Goal: Task Accomplishment & Management: Manage account settings

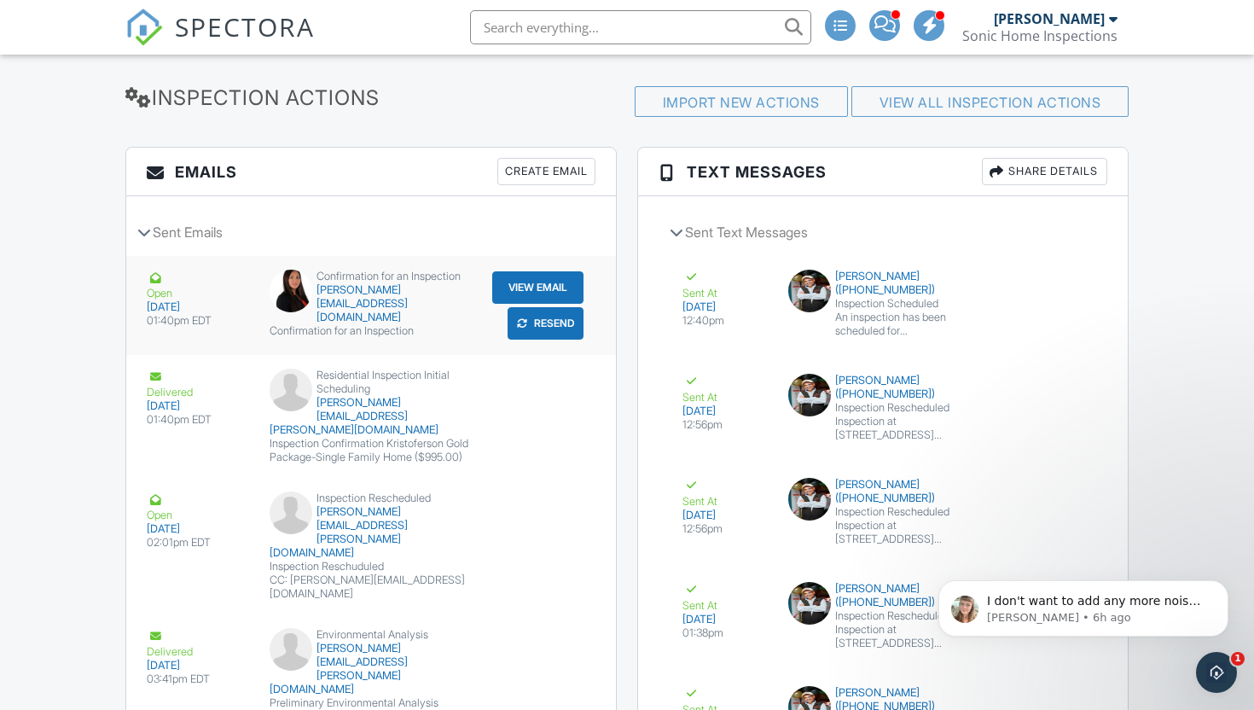
scroll to position [1985, 0]
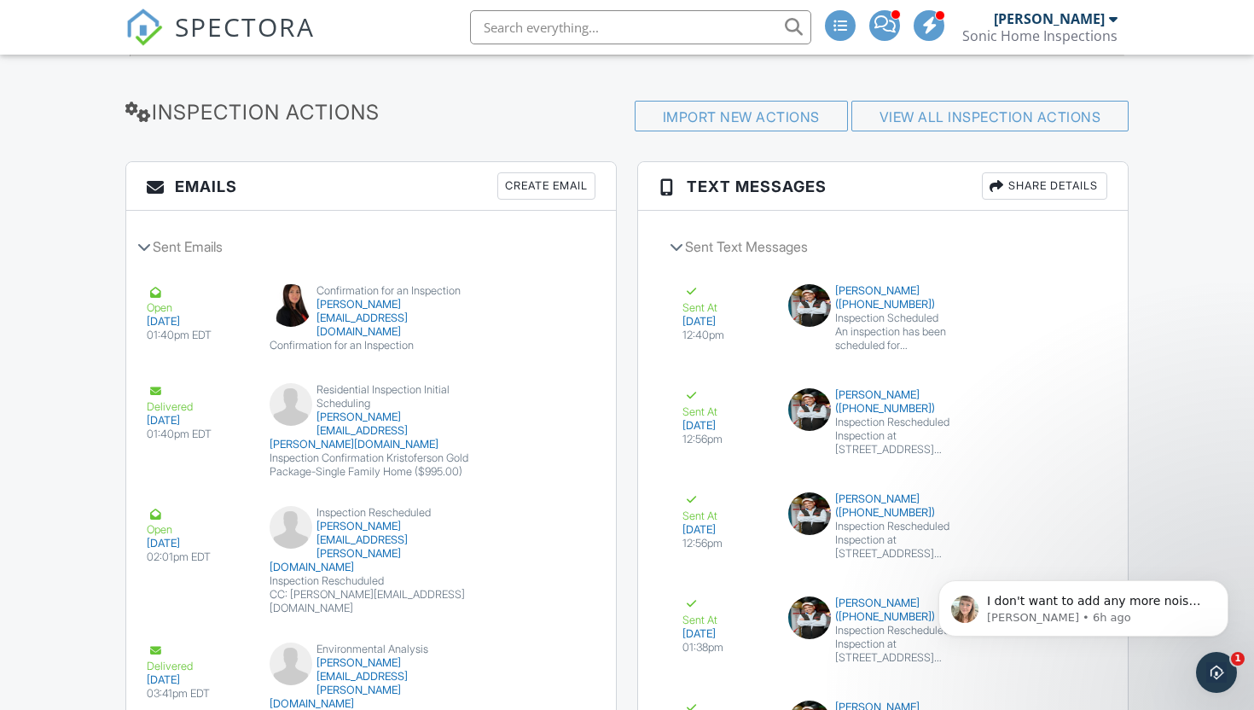
click at [529, 200] on div "Create Email" at bounding box center [546, 185] width 98 height 27
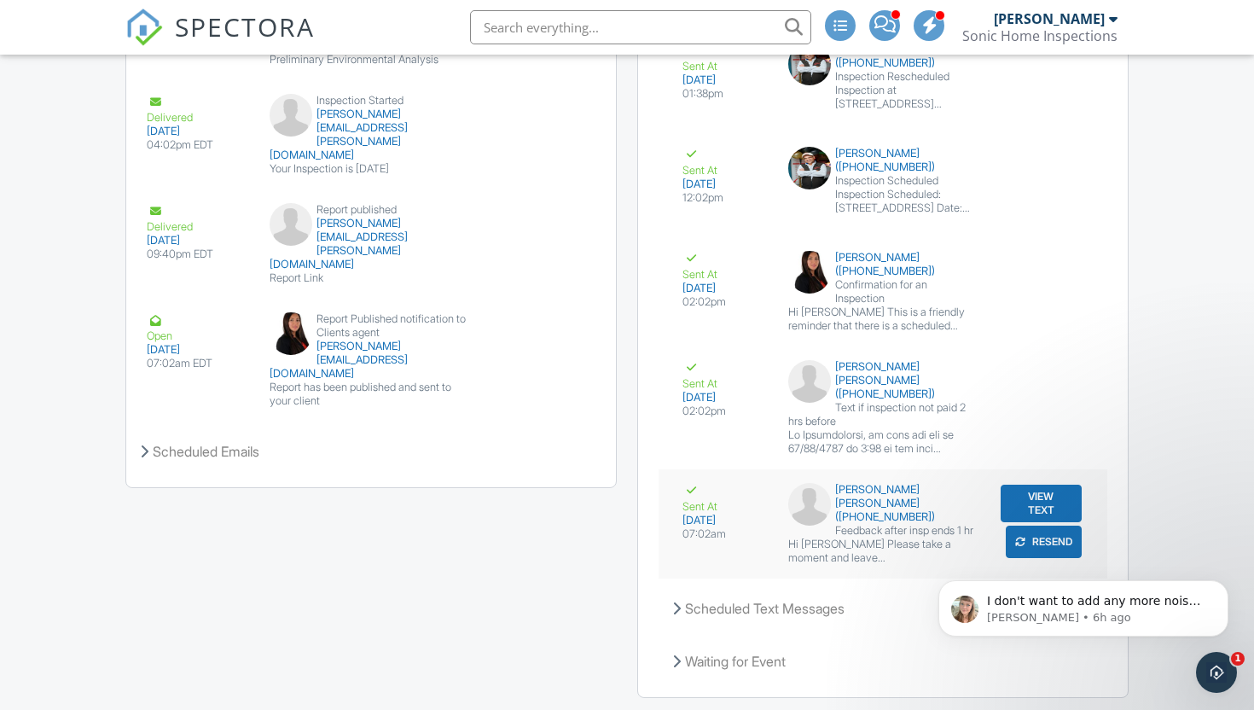
scroll to position [2690, 0]
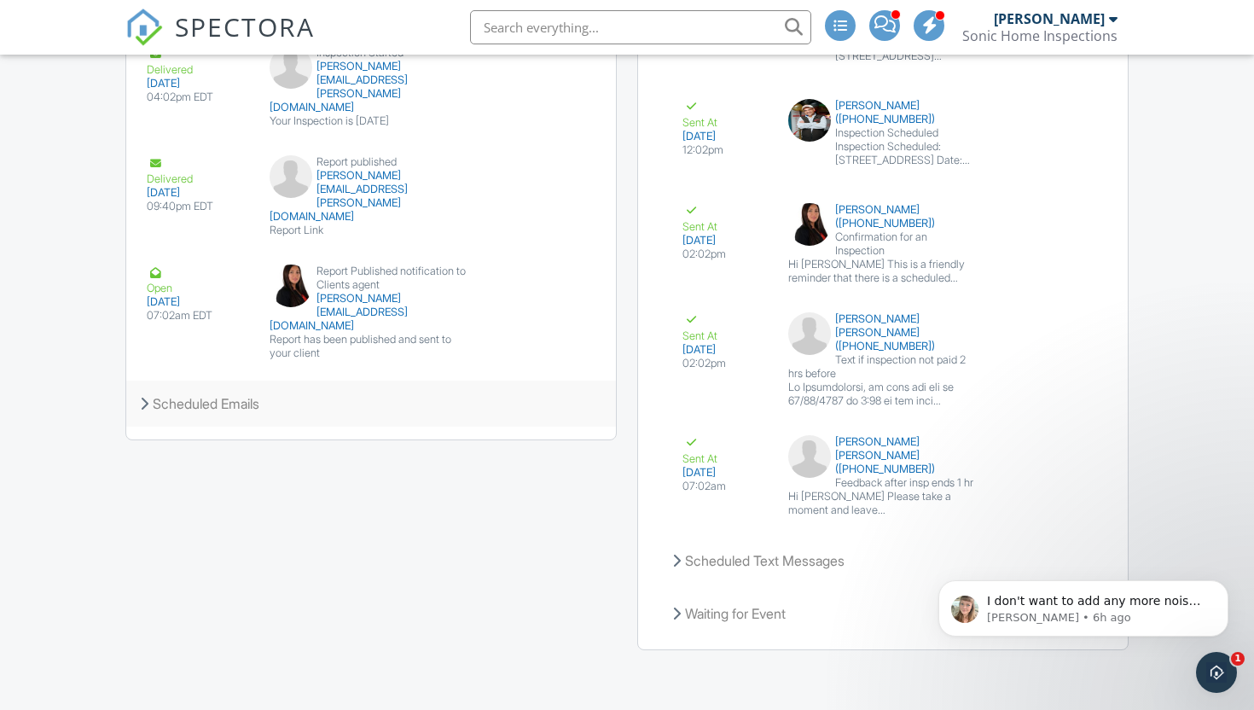
click at [263, 380] on div "Scheduled Emails" at bounding box center [371, 403] width 490 height 46
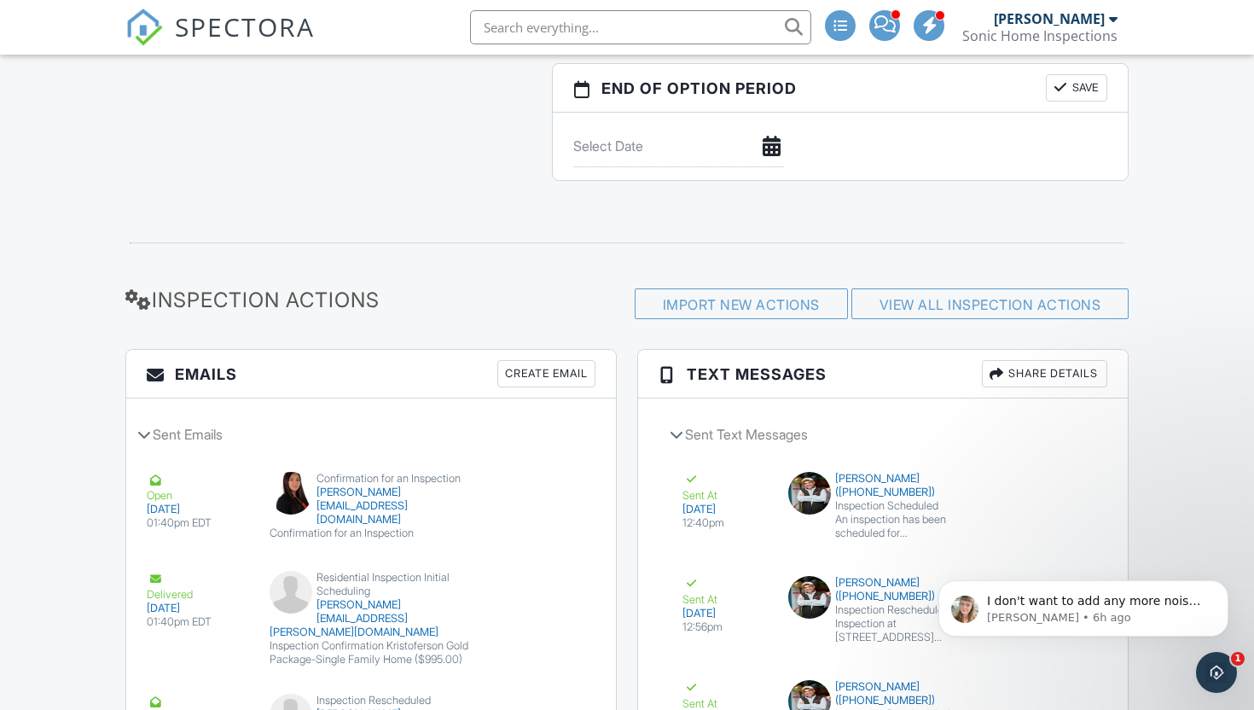
scroll to position [1801, 0]
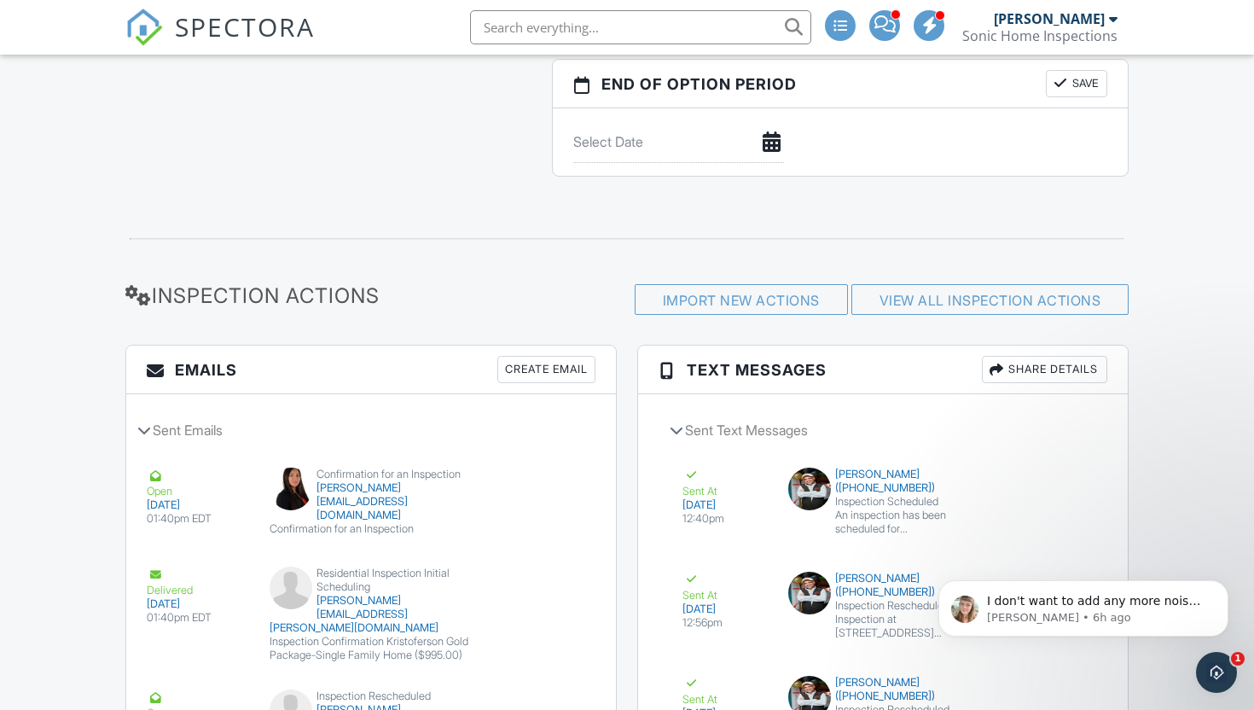
click at [524, 383] on div "Create Email" at bounding box center [546, 369] width 98 height 27
click at [1222, 671] on icon "Open Intercom Messenger" at bounding box center [1214, 670] width 28 height 28
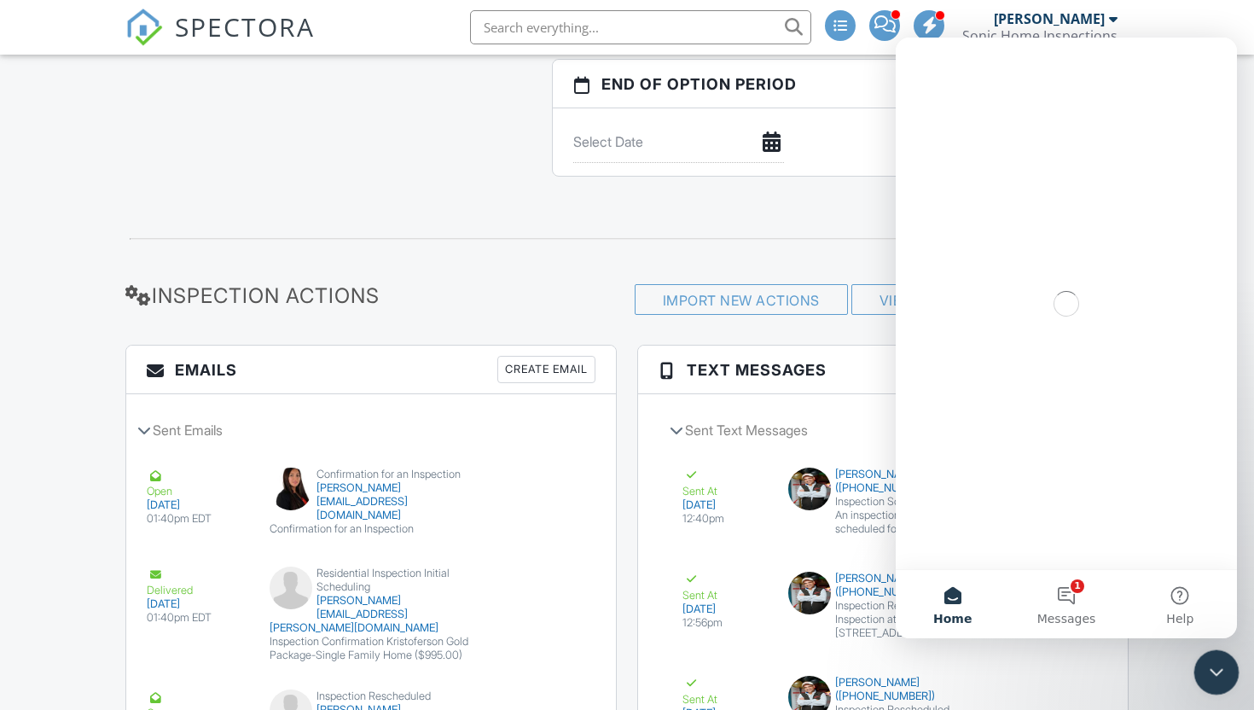
scroll to position [0, 0]
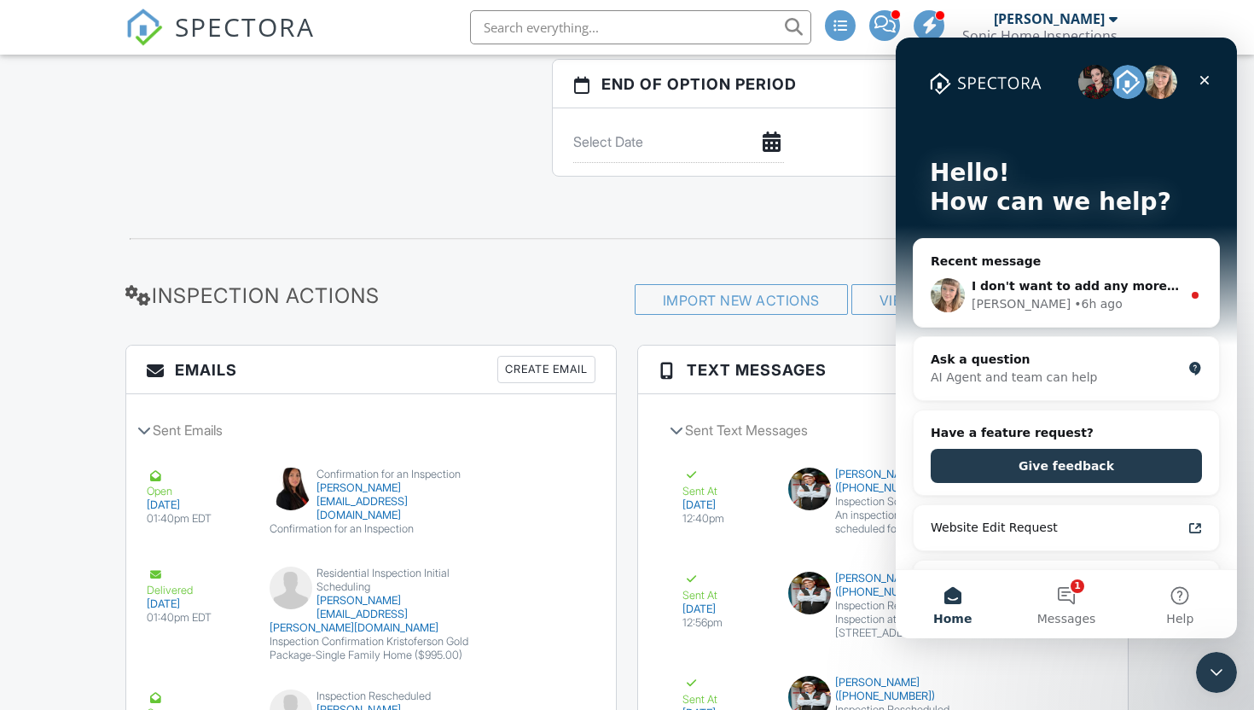
click at [952, 606] on button "Home" at bounding box center [951, 604] width 113 height 68
click at [975, 365] on div "Ask a question" at bounding box center [1055, 360] width 251 height 18
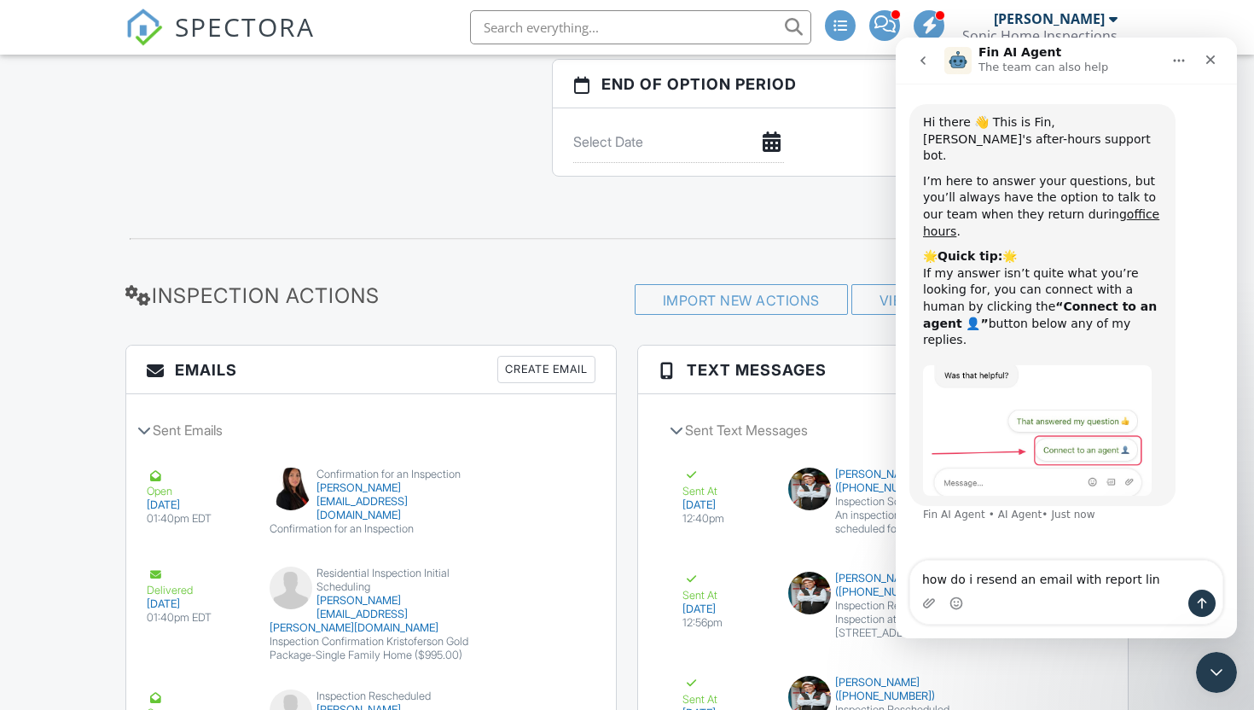
type textarea "how do i resend an email with report link"
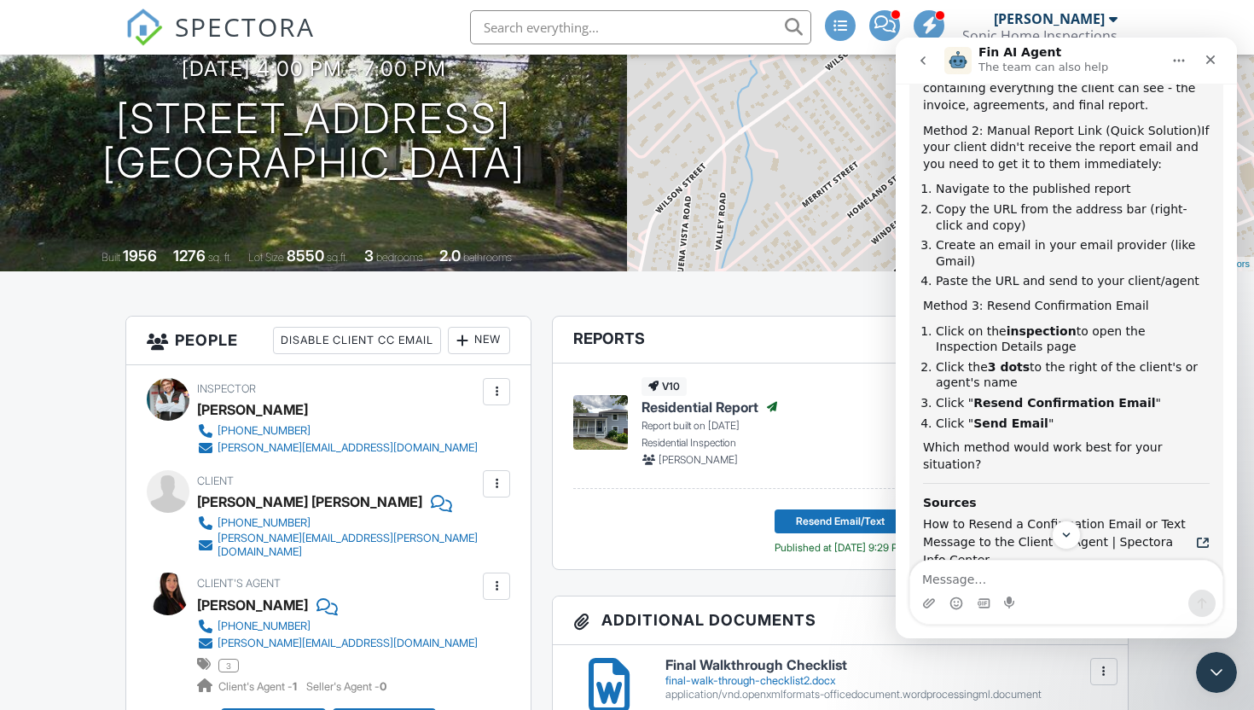
scroll to position [199, 0]
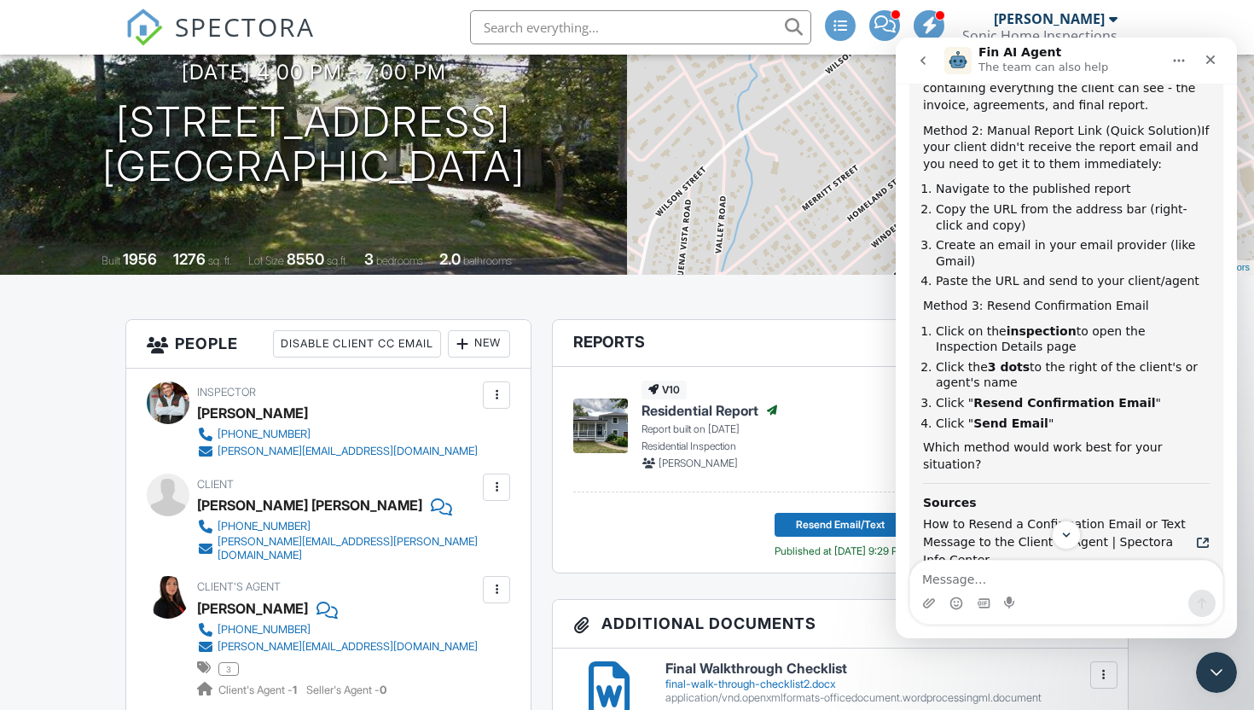
click at [498, 495] on div at bounding box center [496, 486] width 17 height 17
click at [1211, 60] on icon "Close" at bounding box center [1210, 59] width 9 height 9
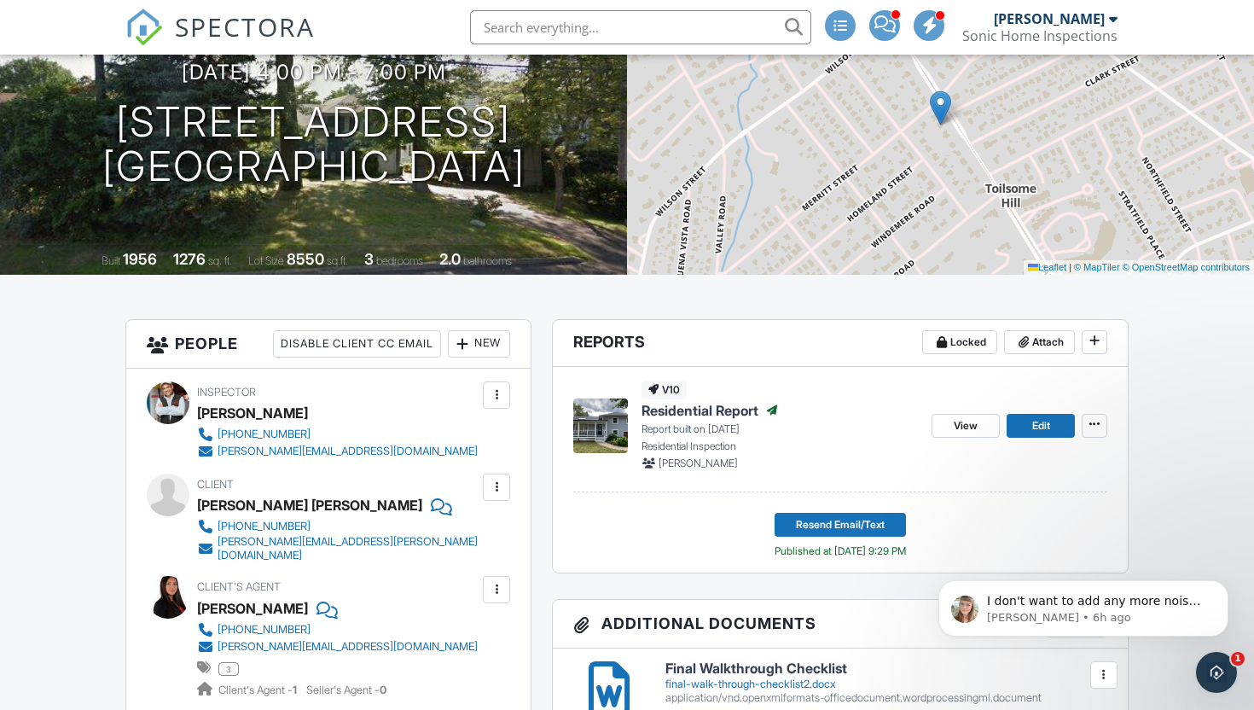
scroll to position [0, 0]
click at [1092, 430] on icon at bounding box center [1094, 424] width 10 height 12
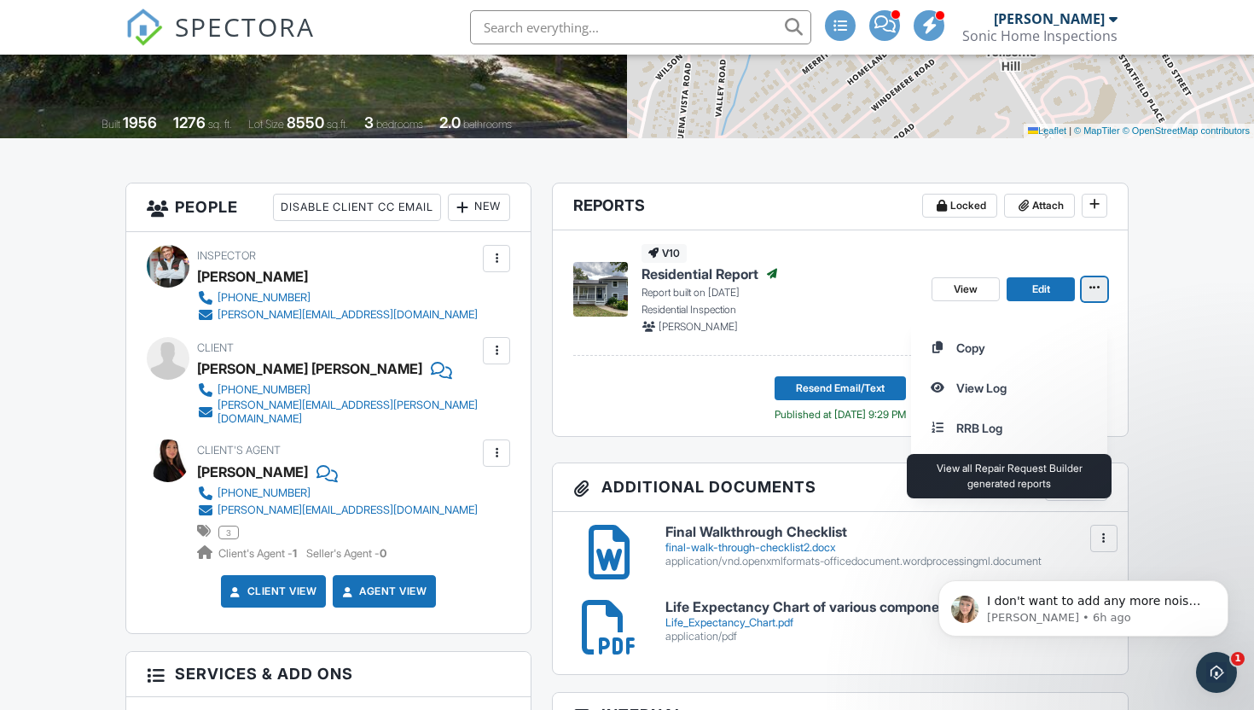
scroll to position [341, 0]
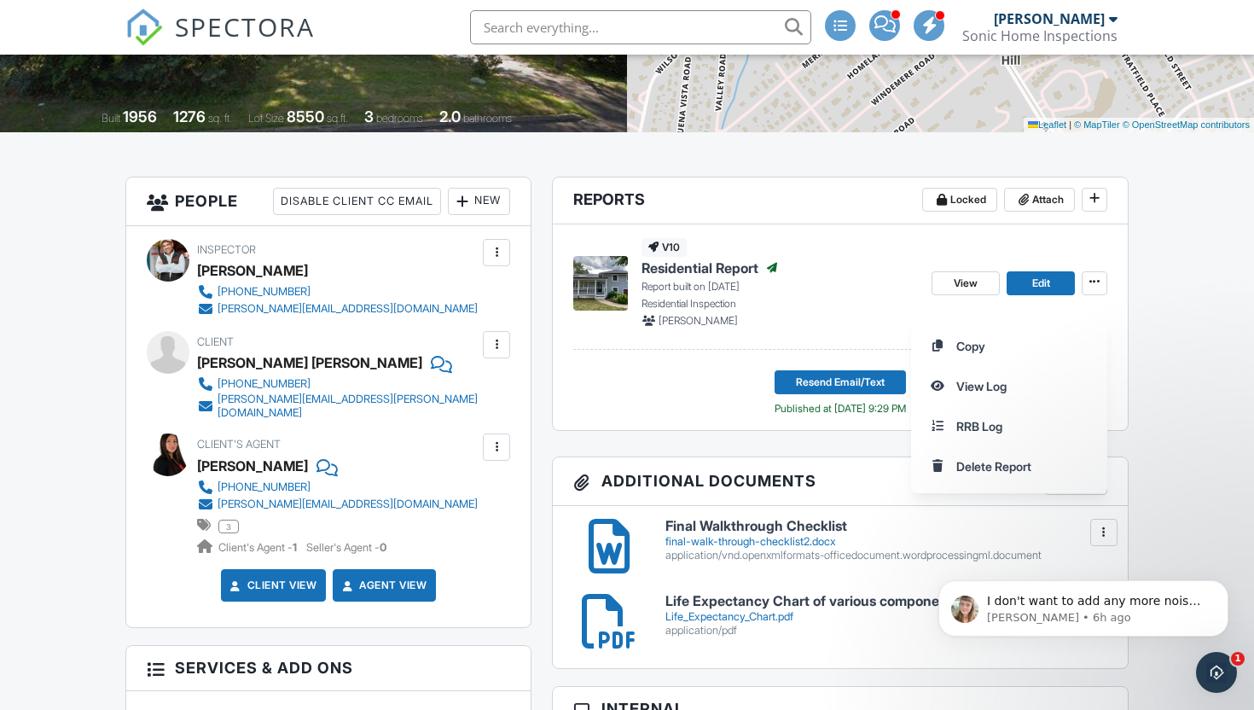
click at [1181, 348] on div "Copy View Log RRB Log Delete Report" at bounding box center [1082, 406] width 343 height 174
click at [1230, 656] on div "Open Intercom Messenger" at bounding box center [1213, 669] width 56 height 56
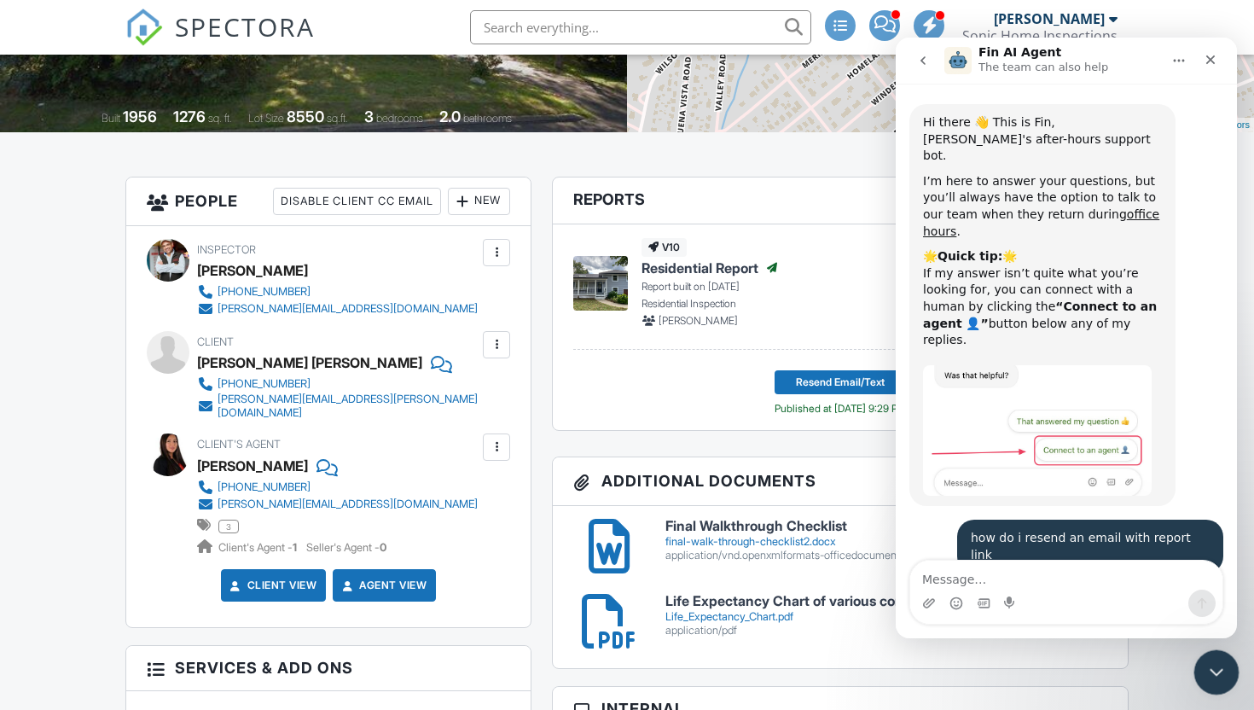
scroll to position [837, 0]
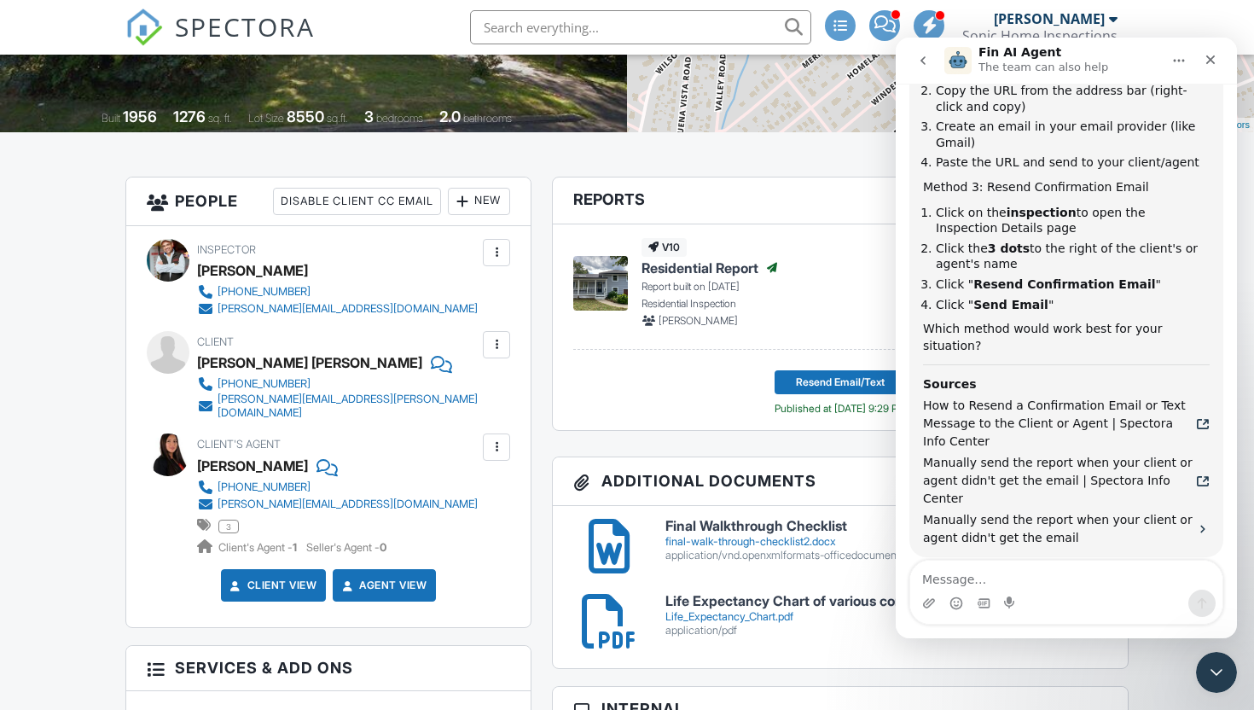
click at [1214, 61] on icon "Close" at bounding box center [1210, 60] width 14 height 14
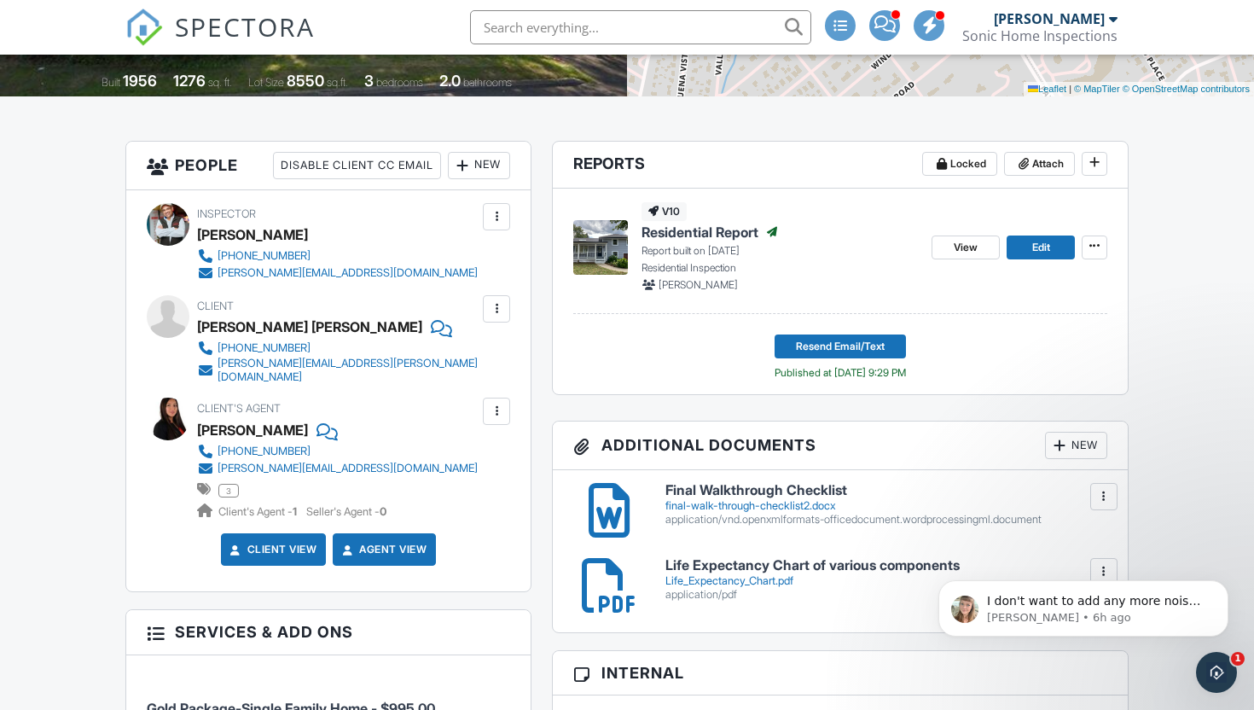
scroll to position [364, 0]
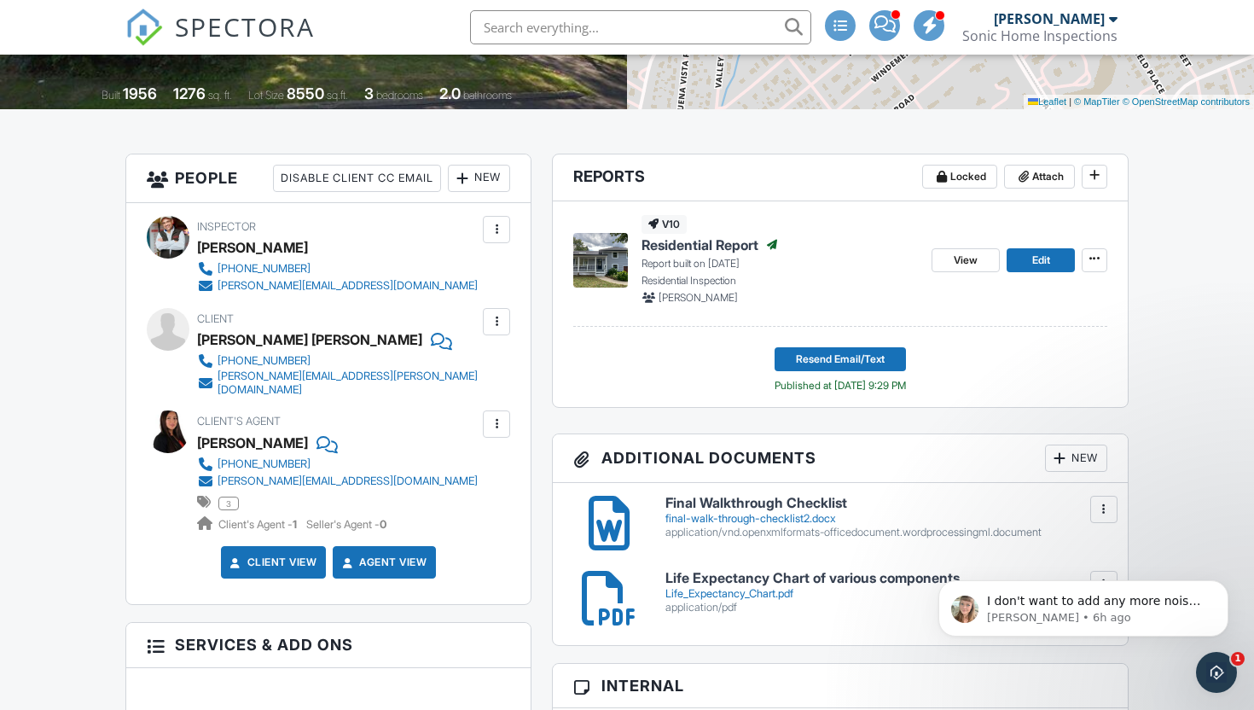
click at [500, 330] on div at bounding box center [496, 321] width 17 height 17
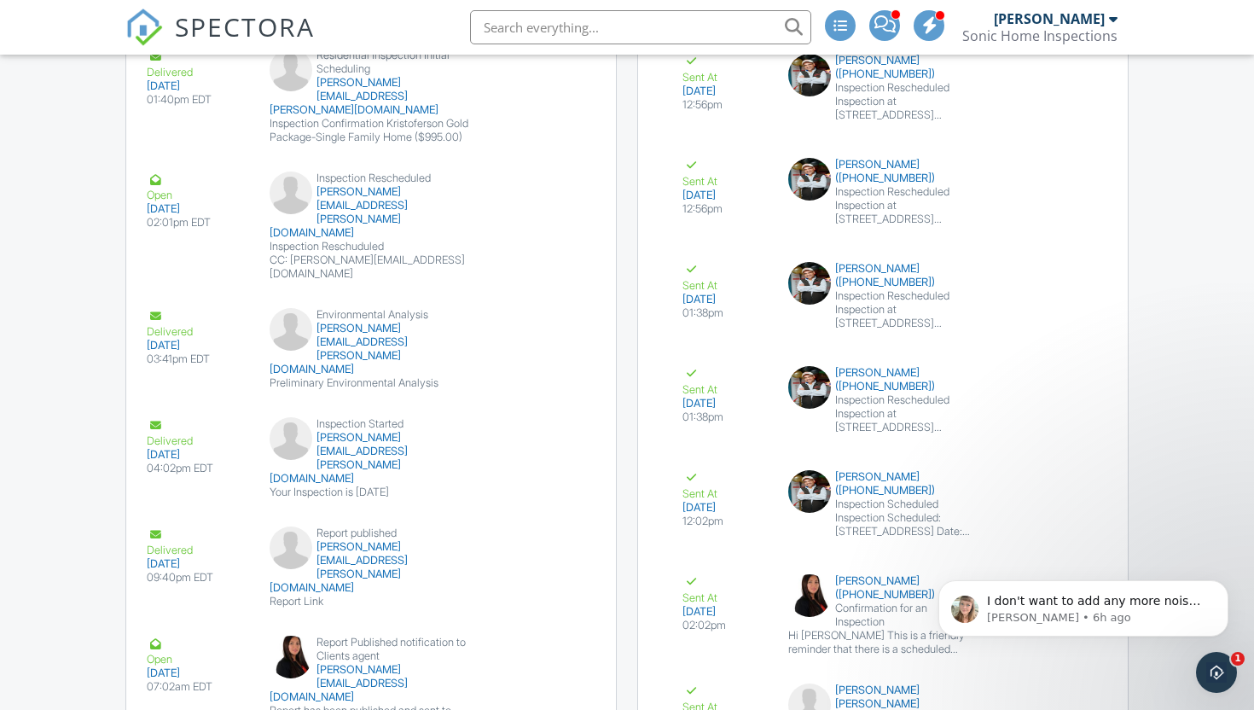
scroll to position [2323, 0]
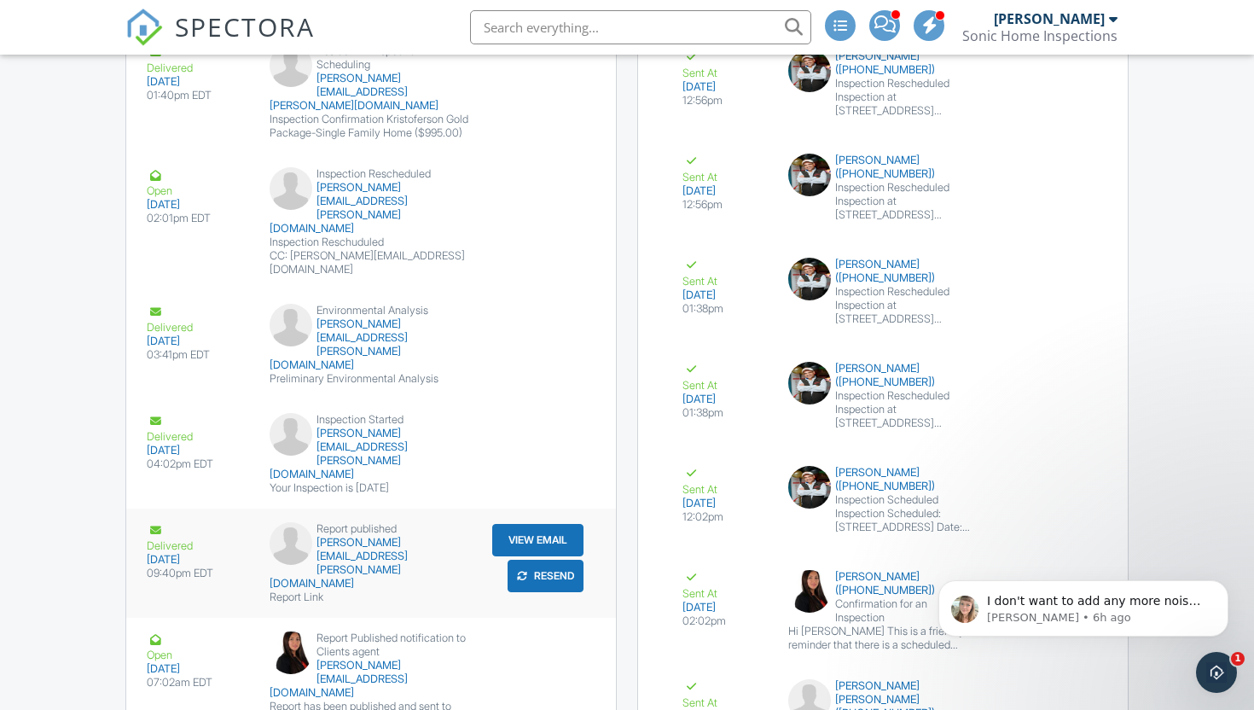
click at [544, 559] on button "Resend" at bounding box center [545, 575] width 76 height 32
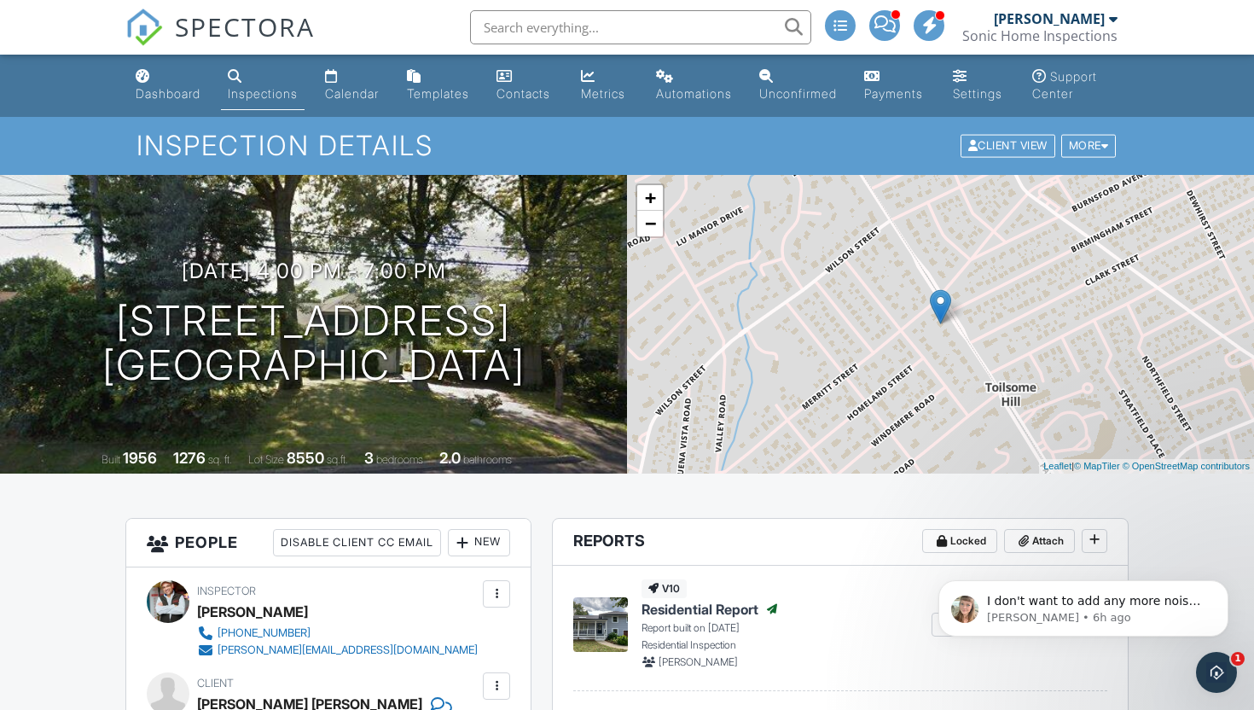
click at [260, 102] on link "Inspections" at bounding box center [263, 85] width 84 height 49
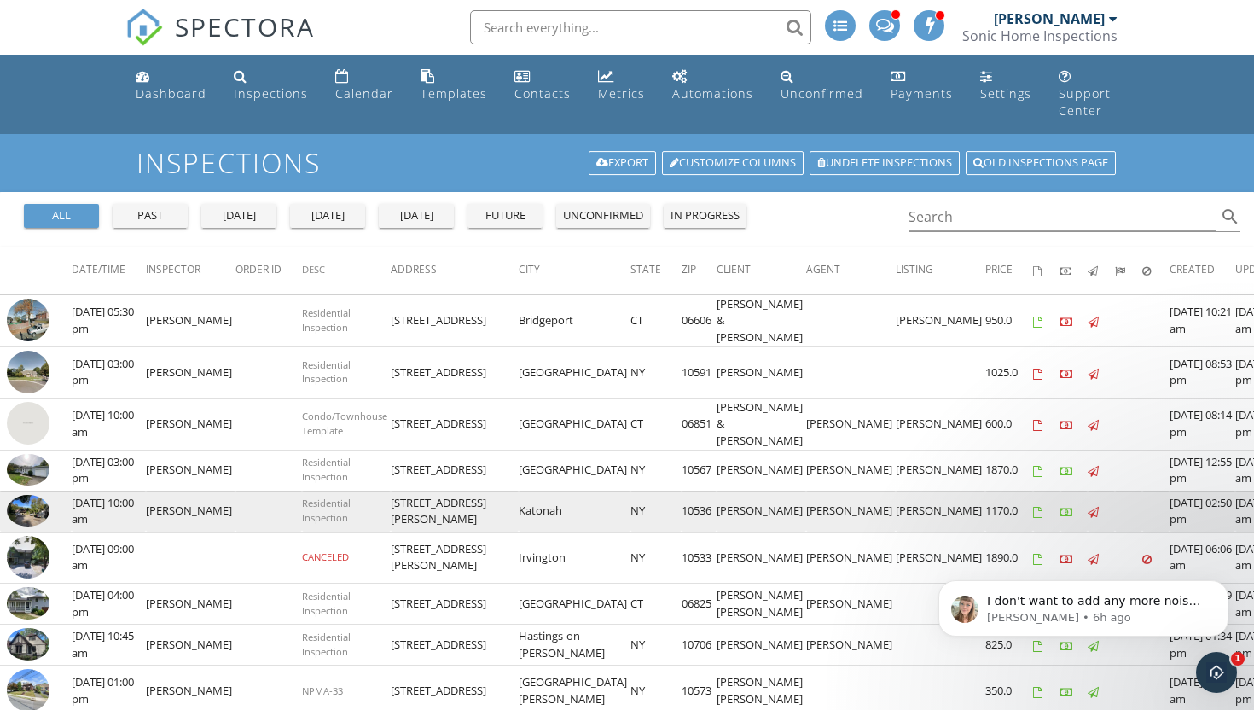
click at [36, 505] on img at bounding box center [28, 511] width 43 height 32
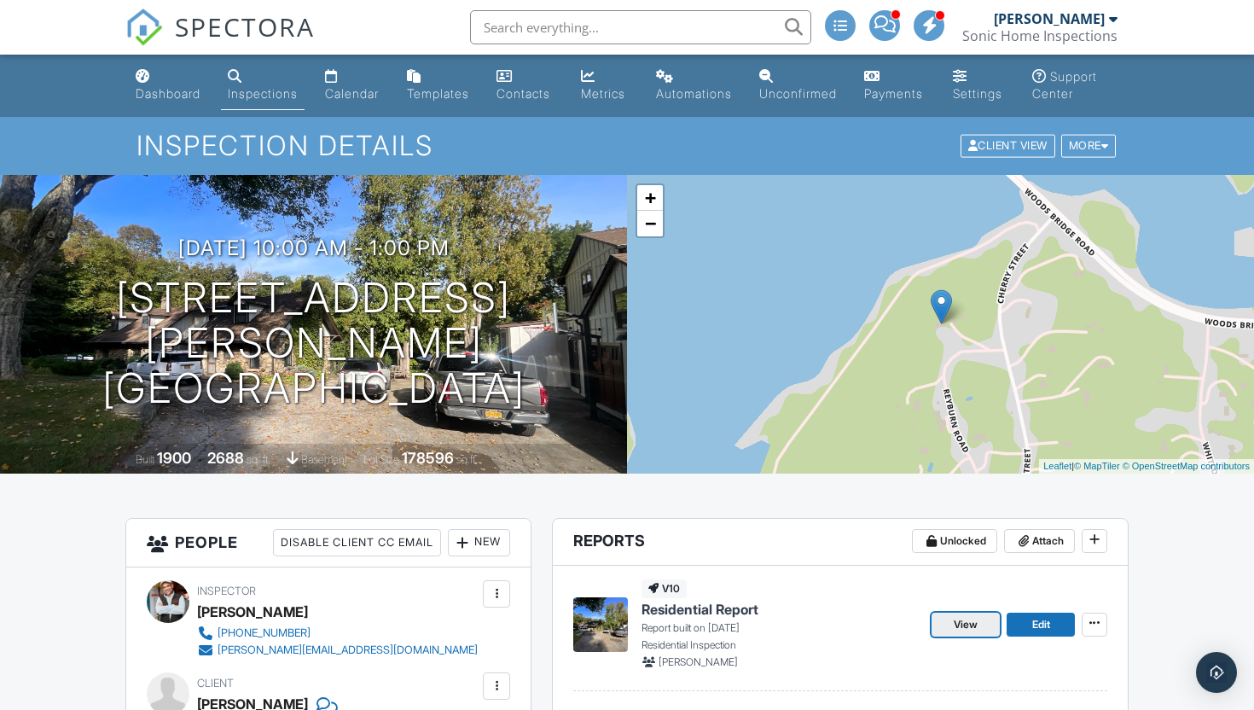
click at [965, 633] on span "View" at bounding box center [965, 624] width 24 height 17
